Goal: Transaction & Acquisition: Purchase product/service

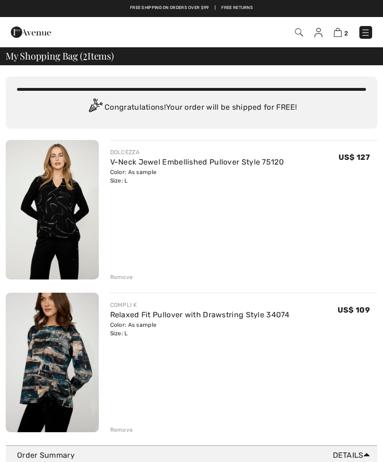
scroll to position [126, 0]
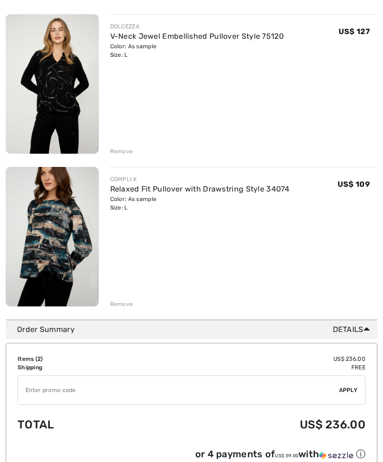
click at [53, 108] on img at bounding box center [52, 83] width 93 height 139
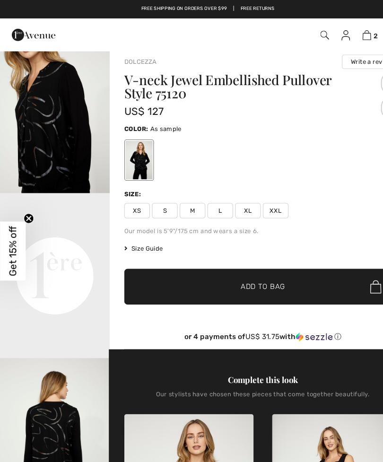
scroll to position [196, 0]
click at [341, 34] on img at bounding box center [338, 32] width 8 height 9
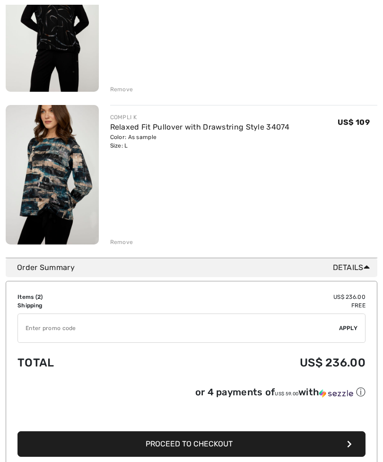
scroll to position [188, 0]
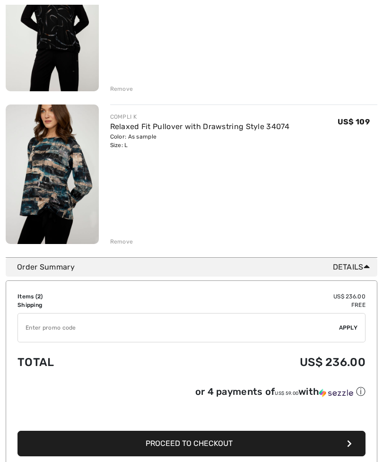
click at [64, 169] on img at bounding box center [52, 173] width 93 height 139
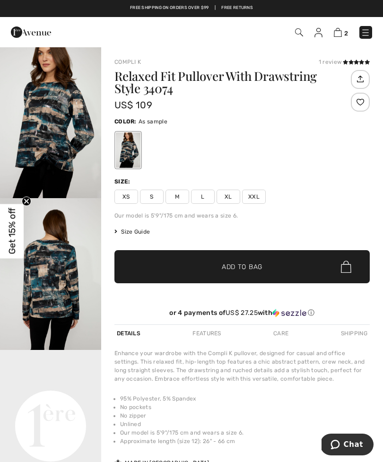
checkbox input "true"
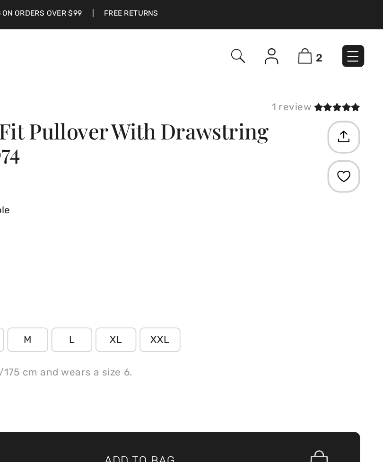
click at [343, 60] on span at bounding box center [356, 63] width 27 height 6
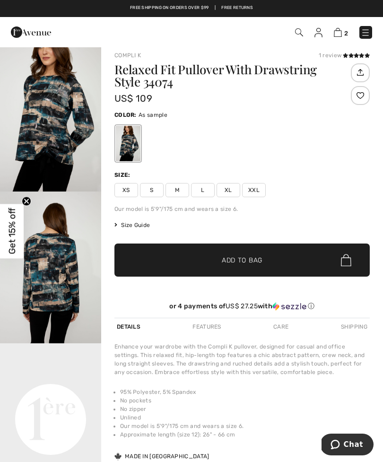
scroll to position [7, 0]
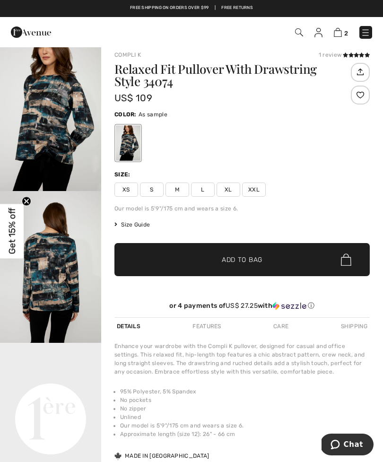
click at [352, 54] on icon at bounding box center [350, 54] width 5 height 5
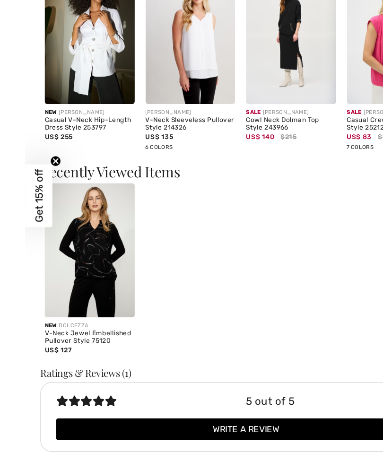
scroll to position [694, 0]
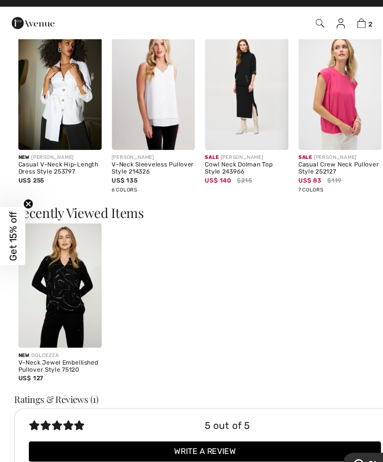
click at [65, 112] on img at bounding box center [56, 92] width 78 height 117
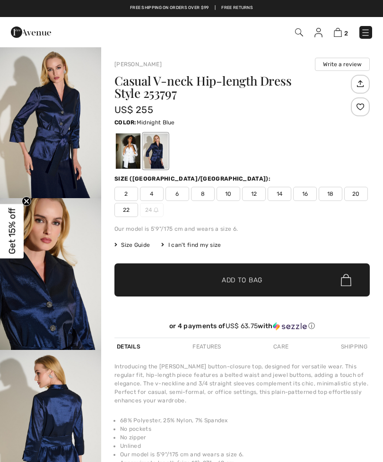
checkbox input "true"
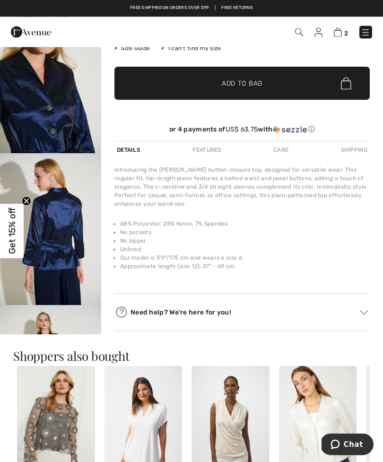
scroll to position [196, 0]
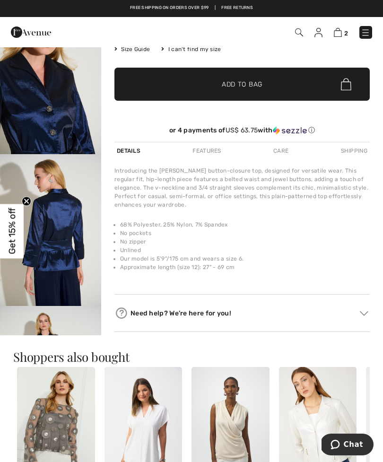
click at [65, 327] on img "4 / 5" at bounding box center [50, 382] width 101 height 152
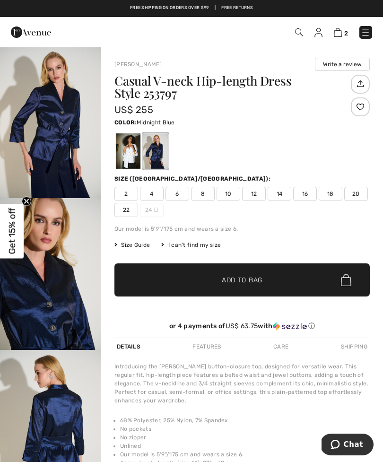
click at [125, 153] on div at bounding box center [128, 150] width 25 height 35
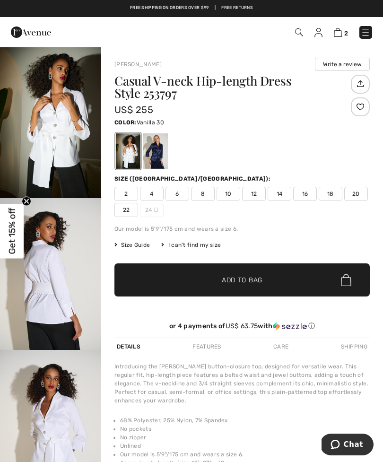
click at [339, 29] on img at bounding box center [338, 32] width 8 height 9
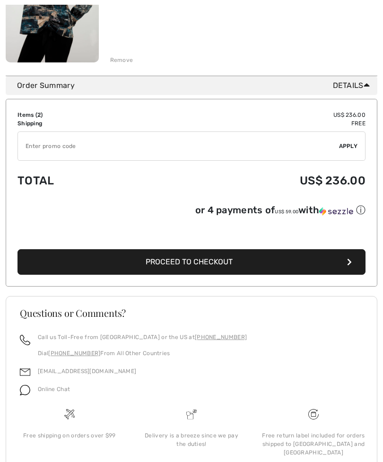
scroll to position [375, 0]
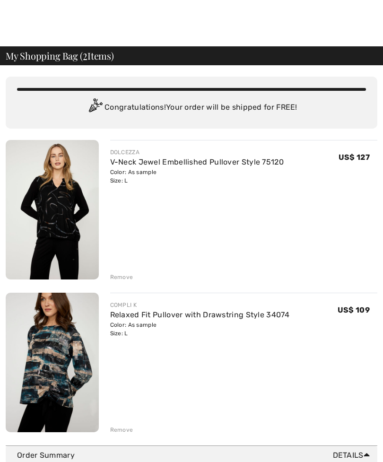
scroll to position [405, 0]
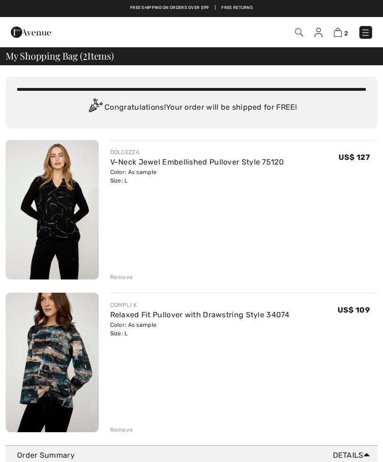
click at [65, 375] on img at bounding box center [52, 362] width 93 height 139
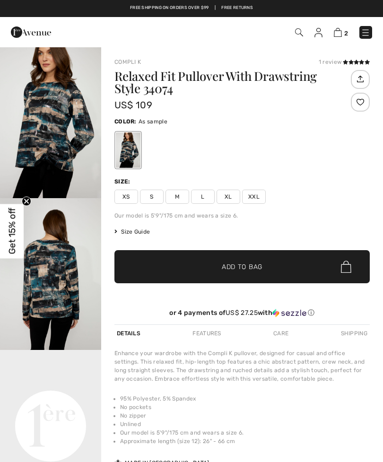
checkbox input "true"
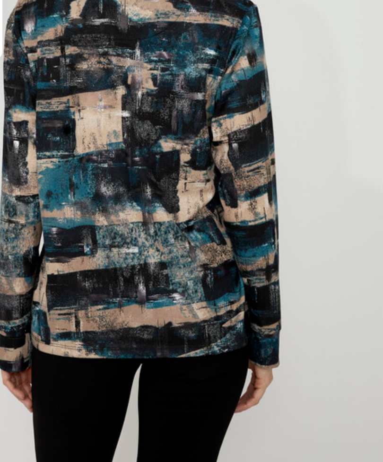
click at [68, 198] on img "2 / 4" at bounding box center [50, 274] width 101 height 152
click at [49, 198] on img "2 / 4" at bounding box center [50, 274] width 101 height 152
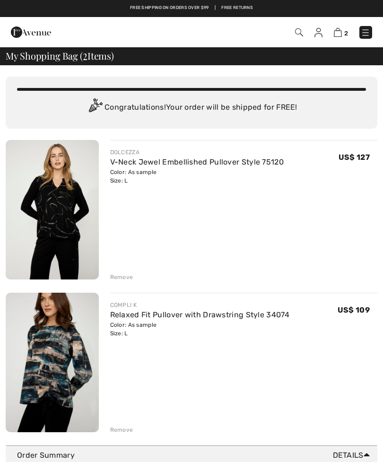
click at [122, 428] on div "Remove" at bounding box center [121, 429] width 23 height 9
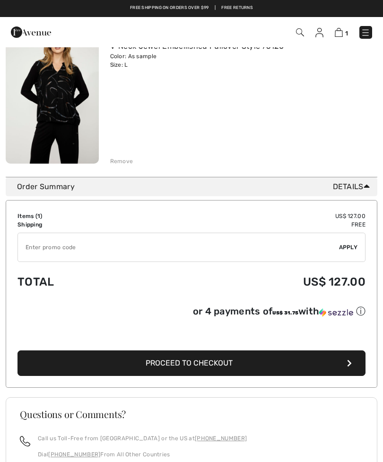
scroll to position [131, 0]
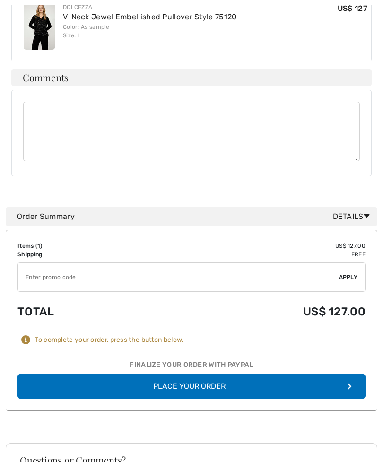
scroll to position [327, 0]
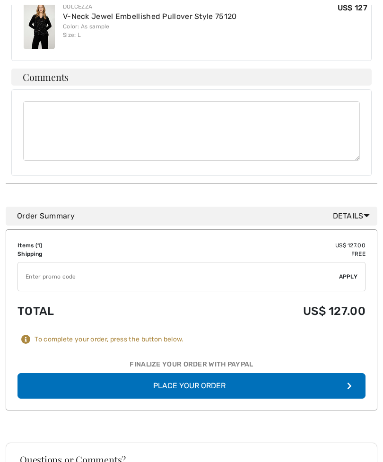
click at [217, 373] on button "Place Your Order" at bounding box center [191, 386] width 348 height 26
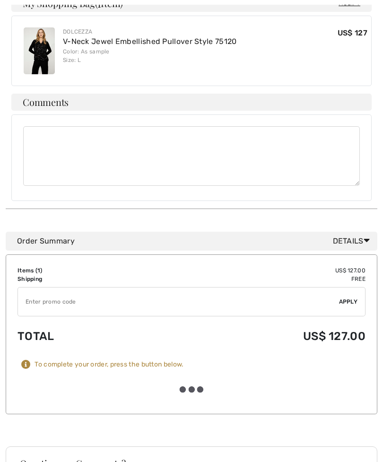
scroll to position [341, 0]
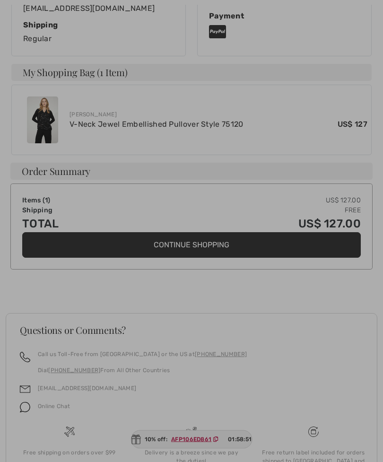
scroll to position [325, 0]
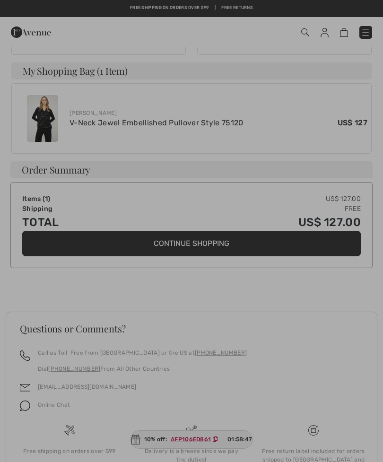
click at [225, 225] on div at bounding box center [191, 231] width 383 height 462
click at [193, 225] on div at bounding box center [191, 231] width 383 height 462
